Goal: Task Accomplishment & Management: Use online tool/utility

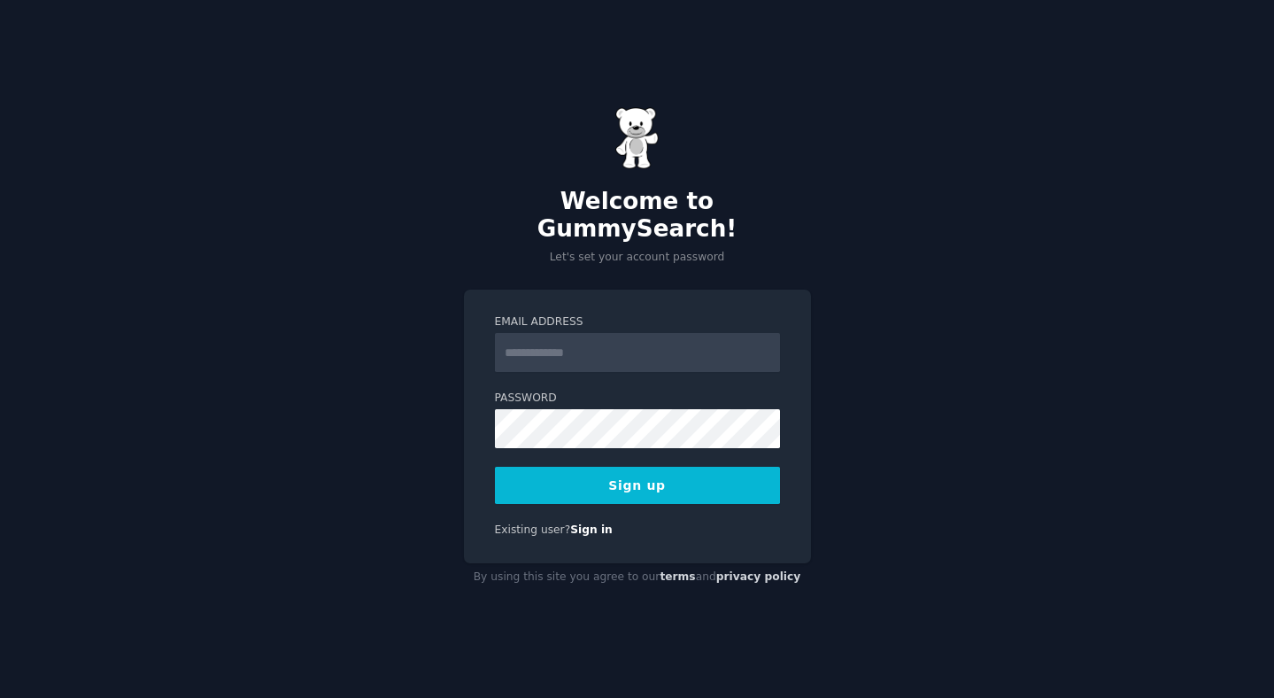
click at [588, 341] on input "Email Address" at bounding box center [637, 352] width 285 height 39
type input "**********"
click at [662, 476] on button "Sign up" at bounding box center [637, 485] width 285 height 37
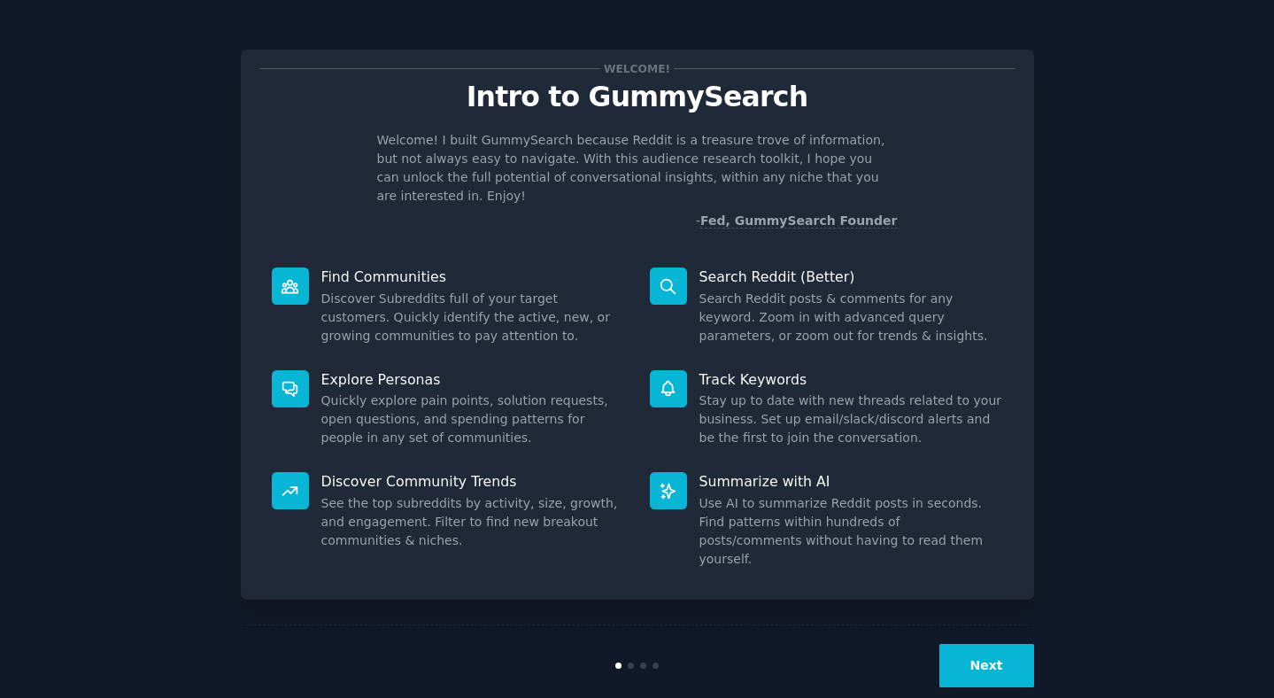
click at [998, 644] on button "Next" at bounding box center [987, 665] width 95 height 43
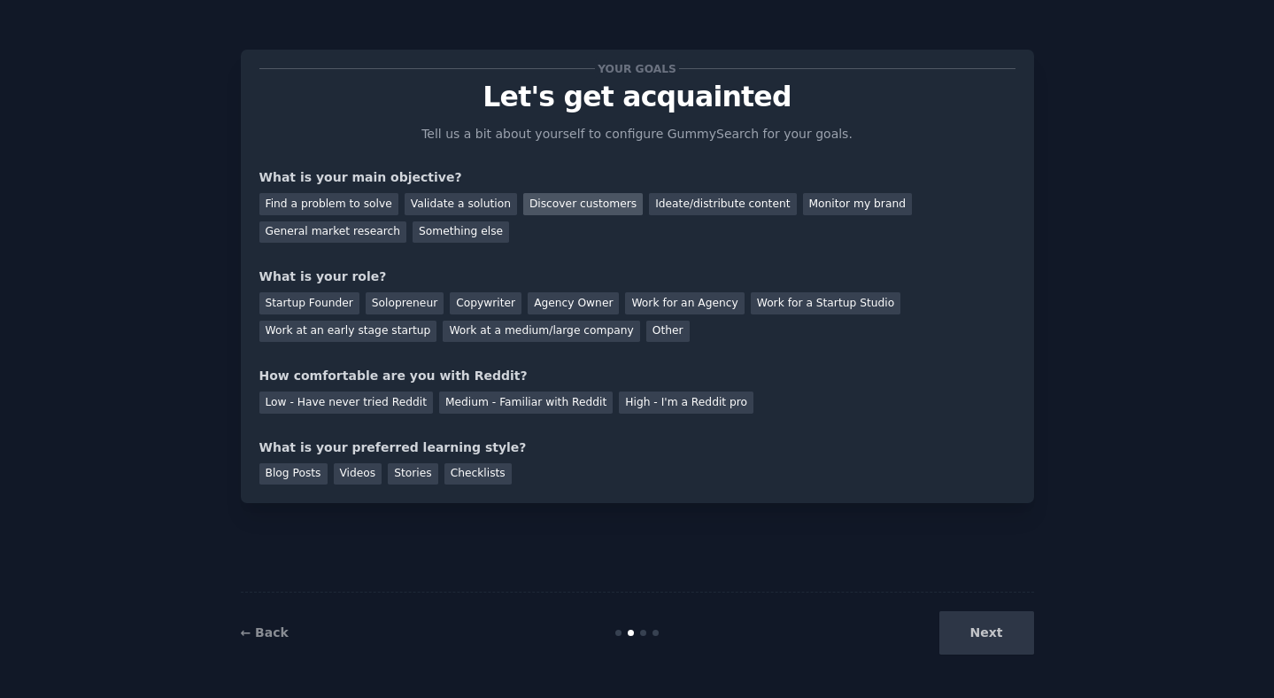
click at [588, 207] on div "Discover customers" at bounding box center [583, 204] width 120 height 22
click at [320, 235] on div "General market research" at bounding box center [333, 232] width 148 height 22
click at [595, 208] on div "Discover customers" at bounding box center [583, 204] width 120 height 22
click at [494, 330] on div "Work at a medium/large company" at bounding box center [541, 332] width 197 height 22
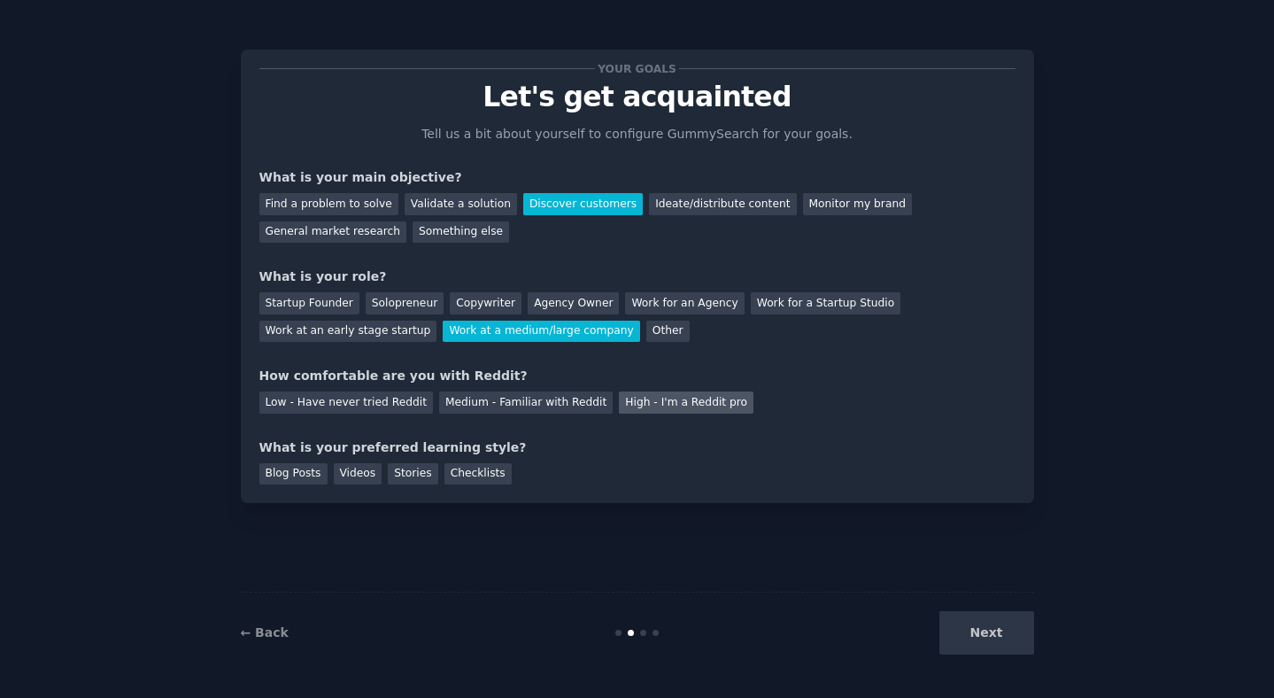
click at [669, 411] on div "High - I'm a Reddit pro" at bounding box center [686, 402] width 135 height 22
click at [552, 410] on div "Medium - Familiar with Reddit" at bounding box center [526, 402] width 174 height 22
click at [415, 472] on div "Stories" at bounding box center [413, 474] width 50 height 22
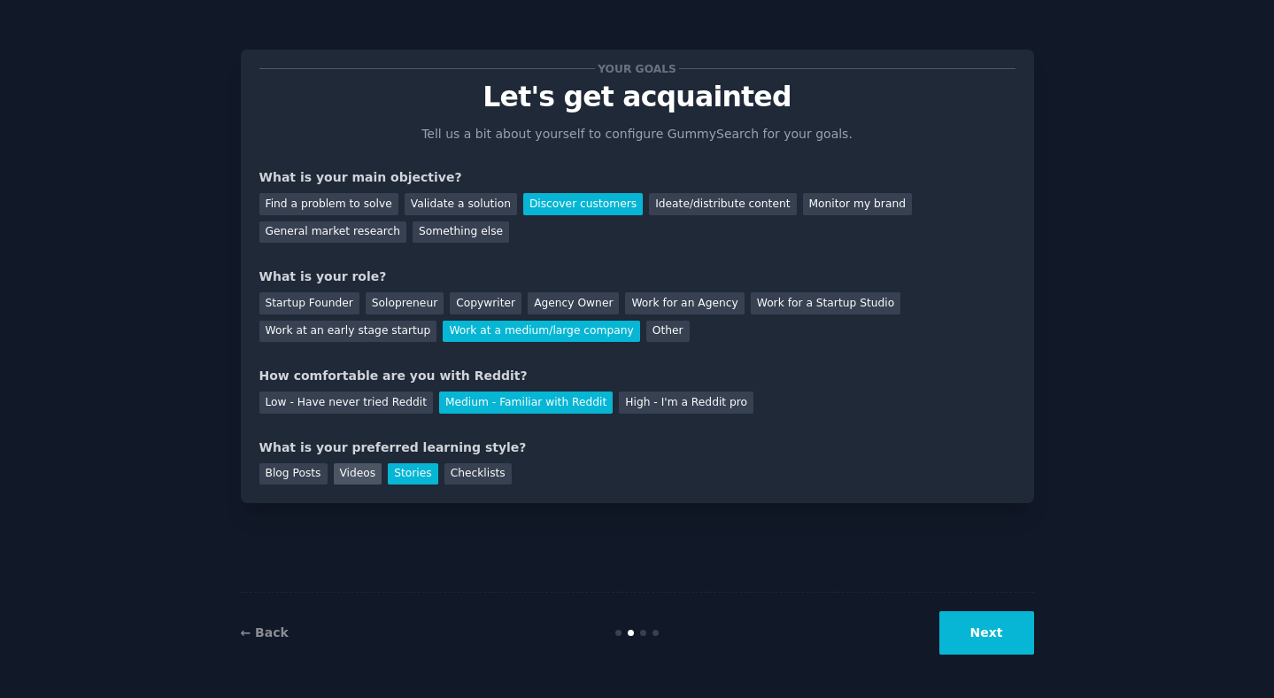
click at [352, 471] on div "Videos" at bounding box center [358, 474] width 49 height 22
click at [488, 478] on div "Checklists" at bounding box center [478, 474] width 67 height 22
click at [973, 621] on button "Next" at bounding box center [987, 632] width 95 height 43
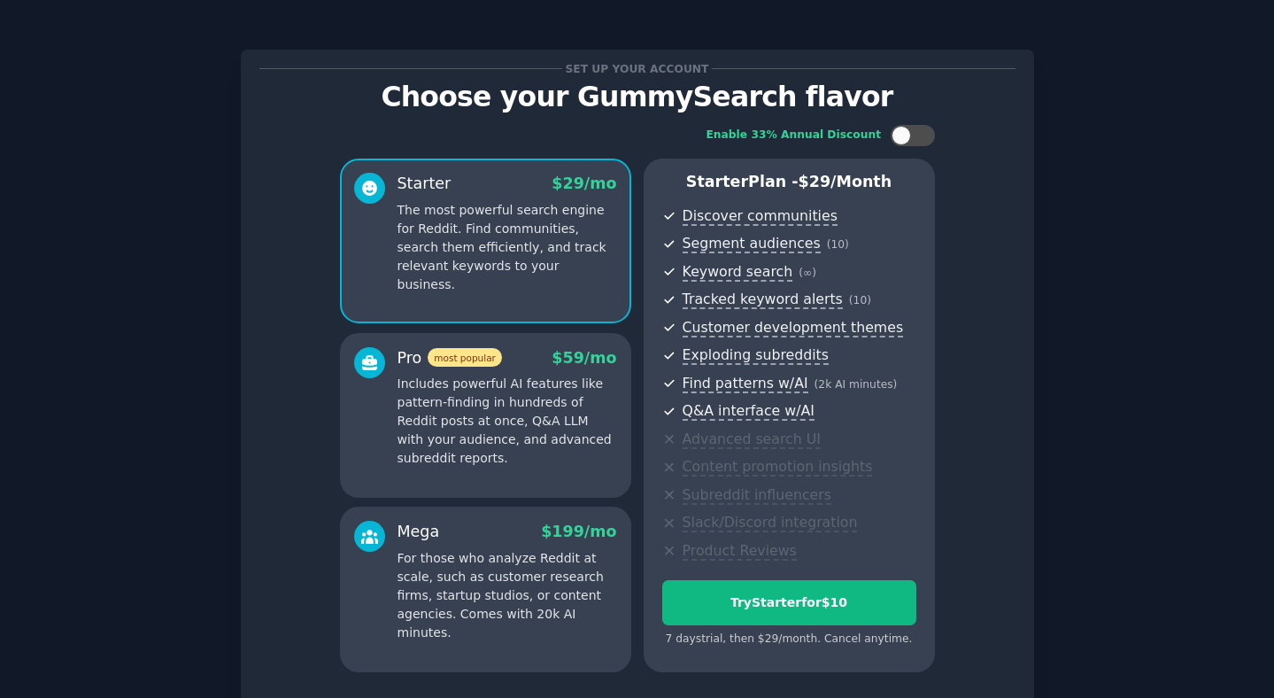
scroll to position [142, 0]
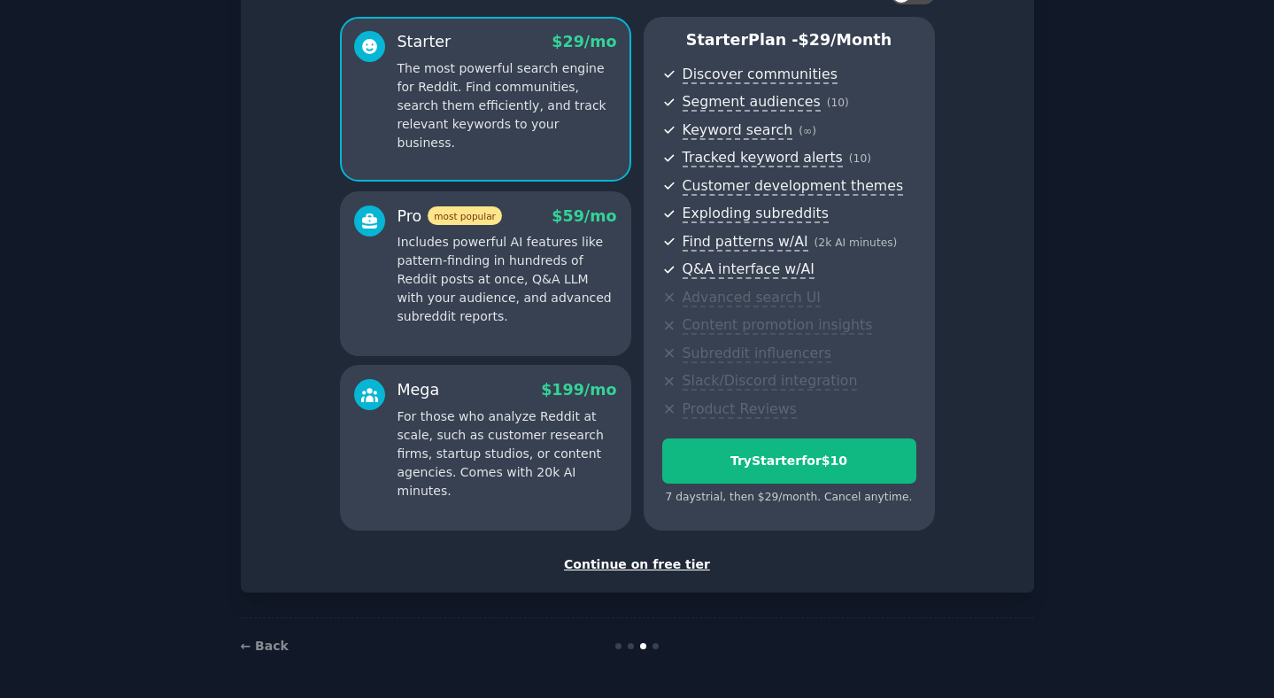
click at [633, 563] on div "Continue on free tier" at bounding box center [637, 564] width 756 height 19
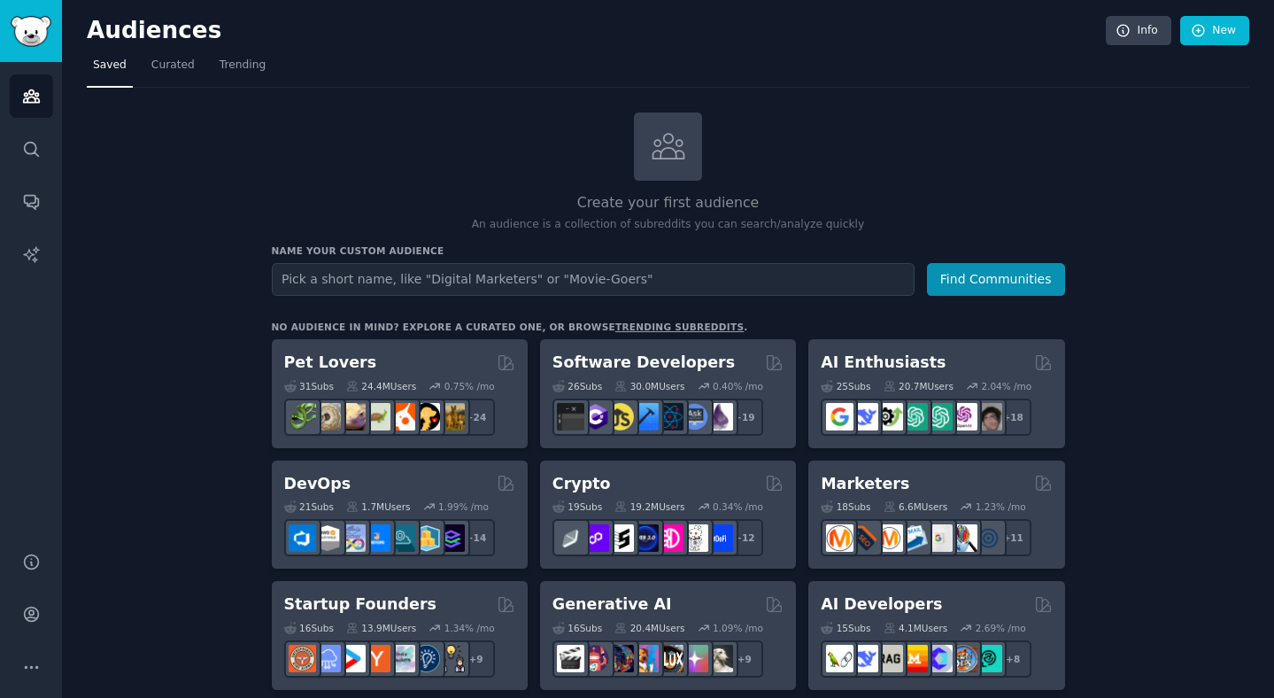
click at [849, 279] on input "text" at bounding box center [593, 279] width 643 height 33
type input "eCommerce manager"
click at [927, 263] on button "Find Communities" at bounding box center [996, 279] width 138 height 33
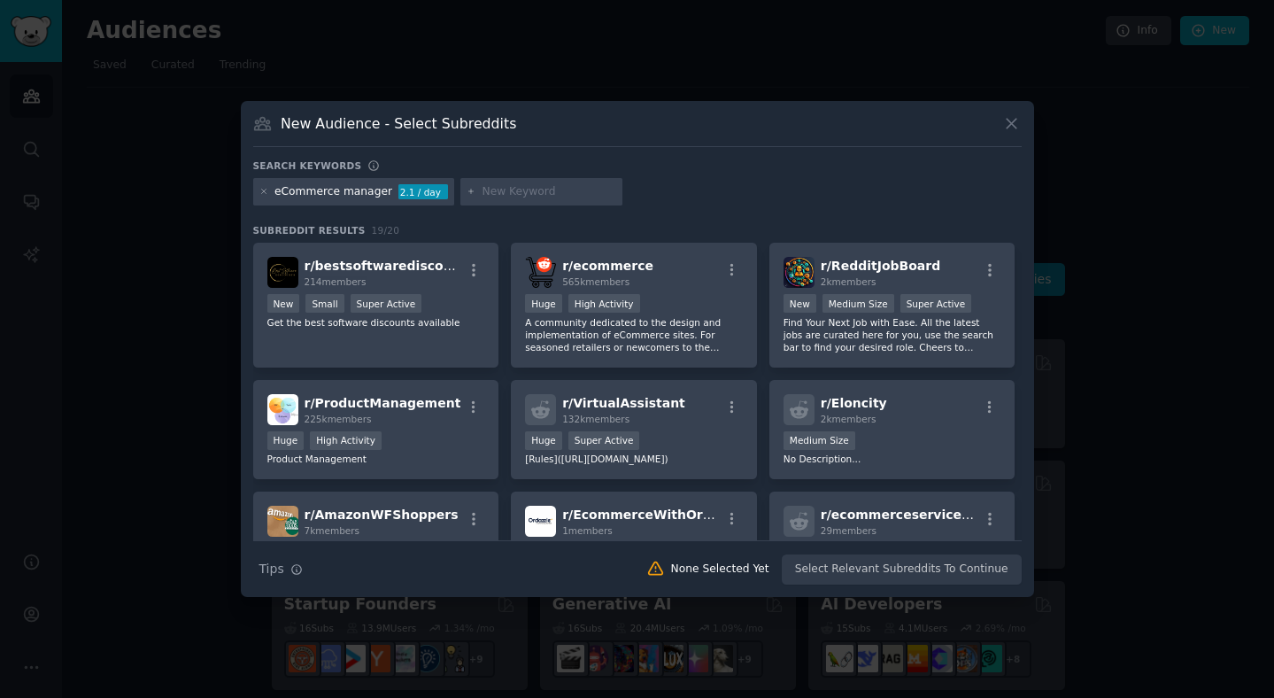
click at [494, 191] on input "text" at bounding box center [549, 192] width 135 height 16
click at [260, 195] on icon at bounding box center [264, 192] width 10 height 10
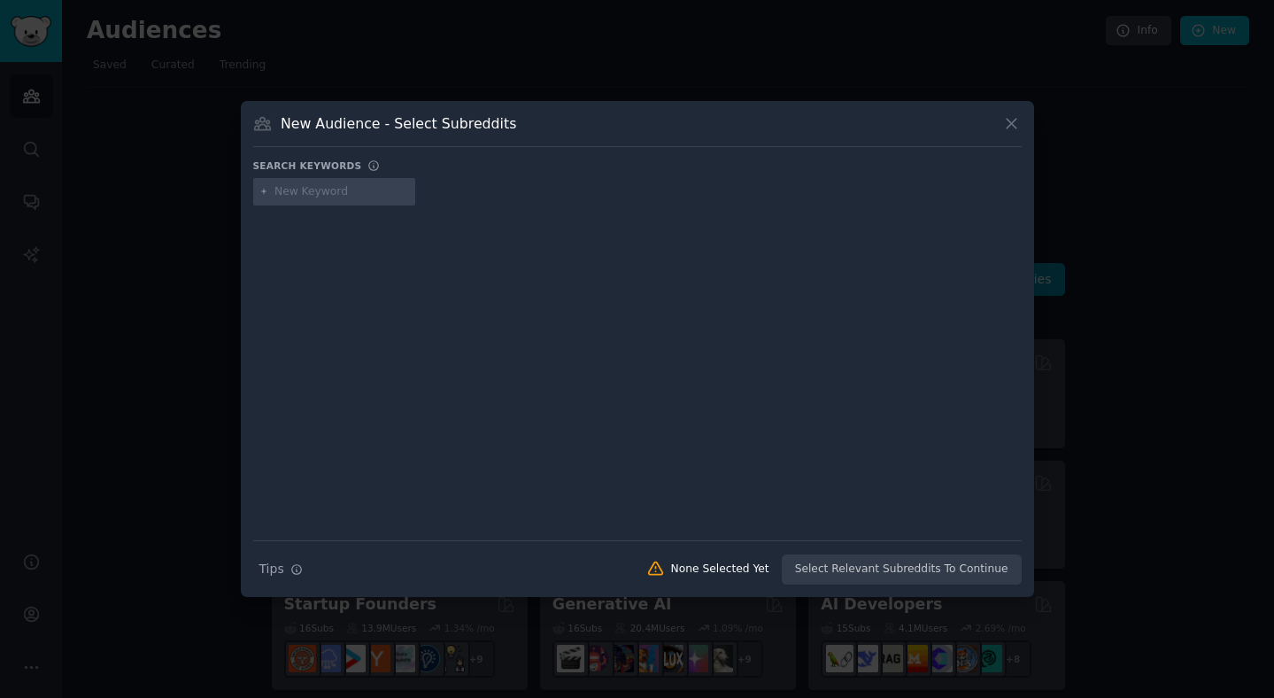
click at [321, 195] on input "text" at bounding box center [342, 192] width 135 height 16
type input "DXP"
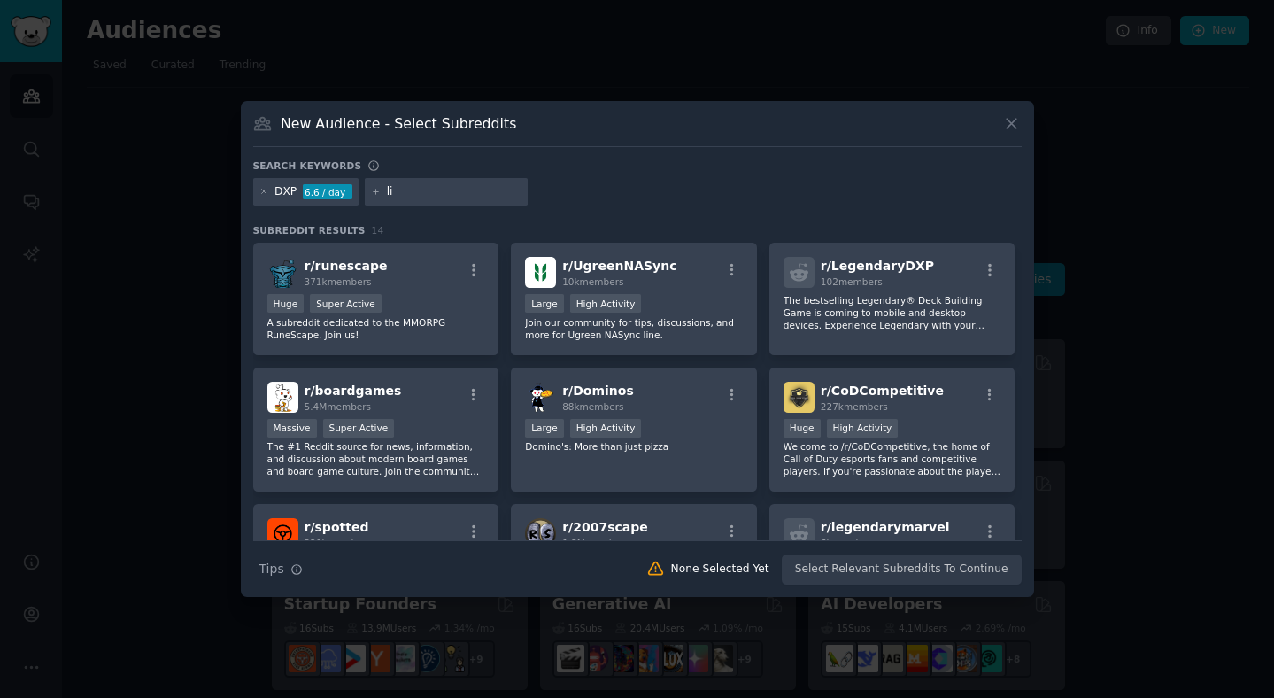
type input "l"
click at [654, 205] on div "DXP 6.6 / day" at bounding box center [637, 195] width 769 height 35
click at [404, 193] on input "text" at bounding box center [454, 192] width 135 height 16
type input "Digital experience platform"
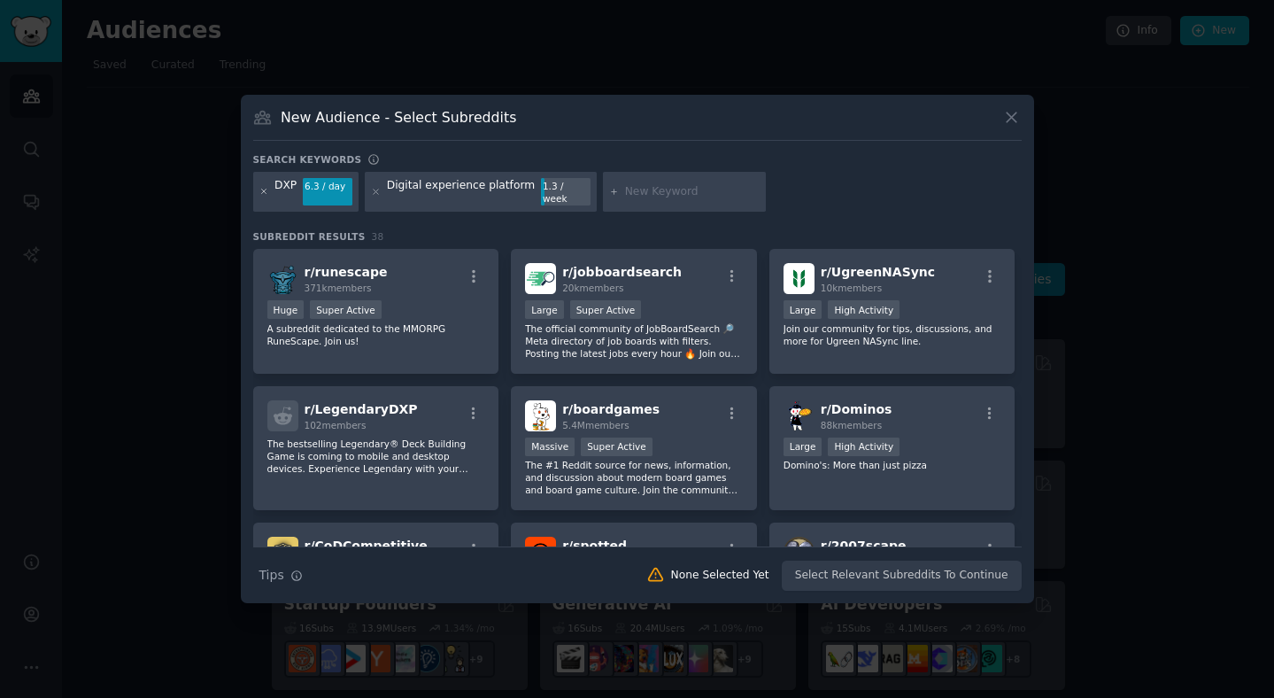
click at [260, 189] on icon at bounding box center [264, 192] width 10 height 10
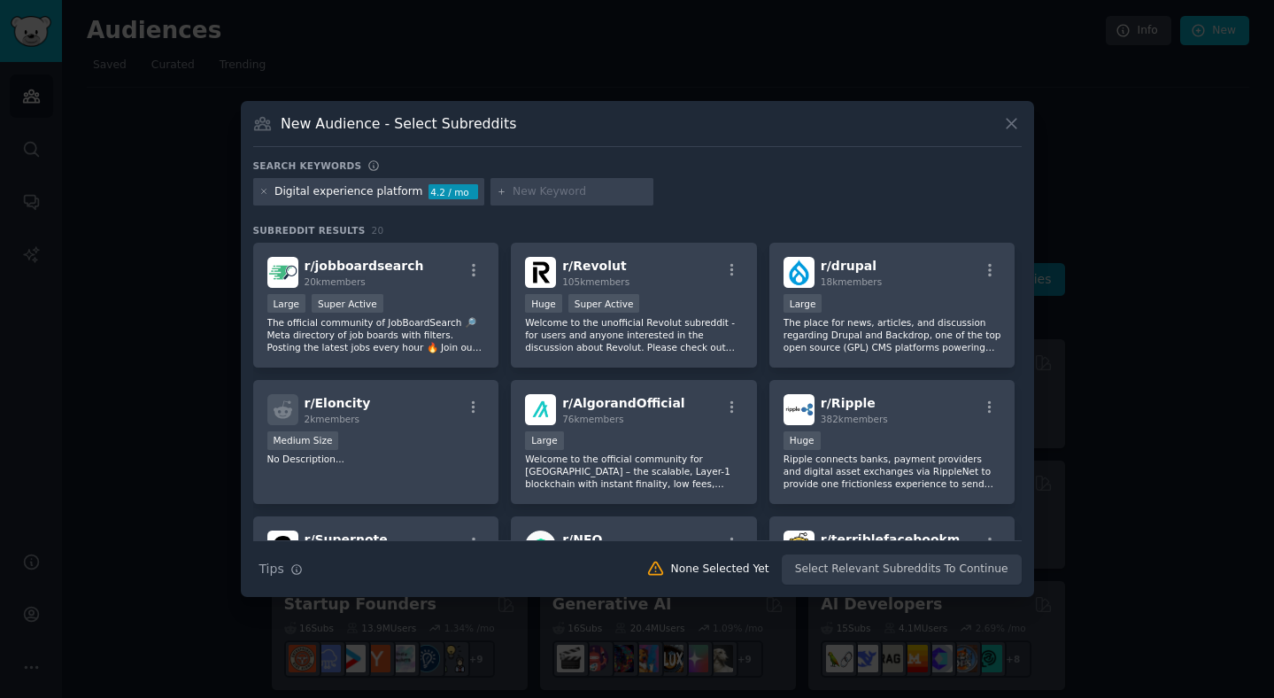
click at [261, 198] on div at bounding box center [264, 192] width 10 height 16
click at [263, 197] on div at bounding box center [264, 192] width 10 height 16
click at [576, 193] on input "text" at bounding box center [580, 192] width 135 height 16
type input "cms platform"
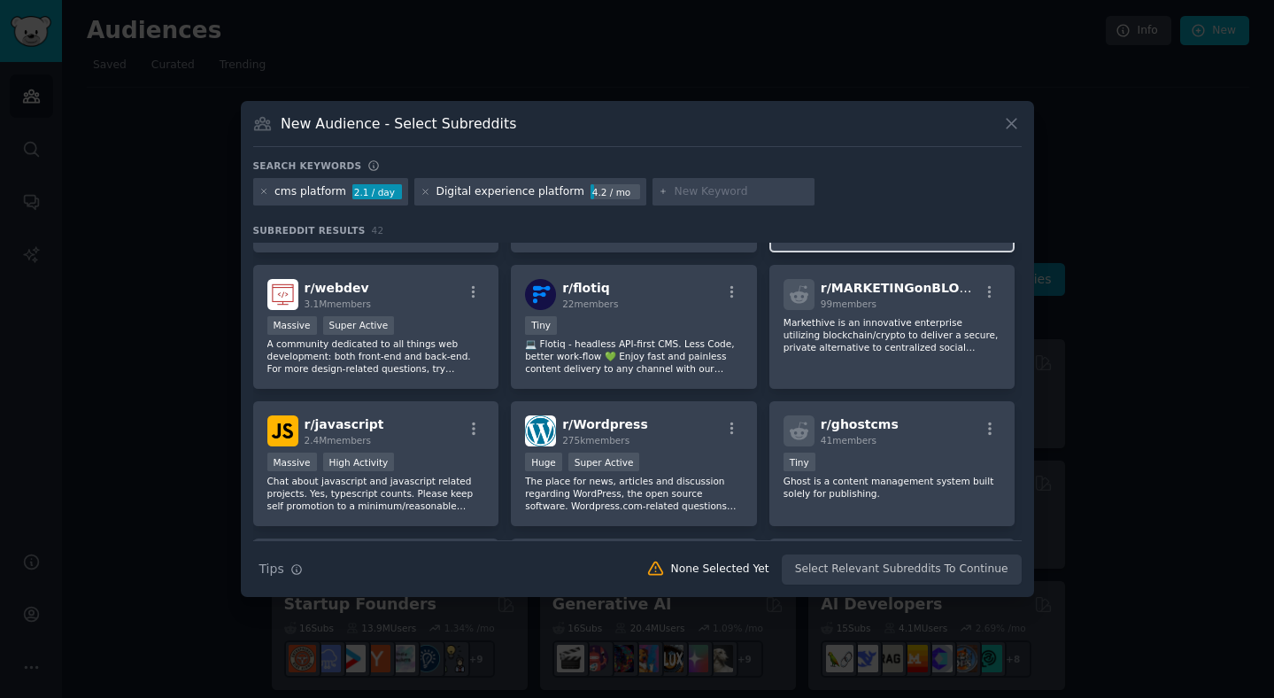
scroll to position [669, 0]
